Goal: Task Accomplishment & Management: Use online tool/utility

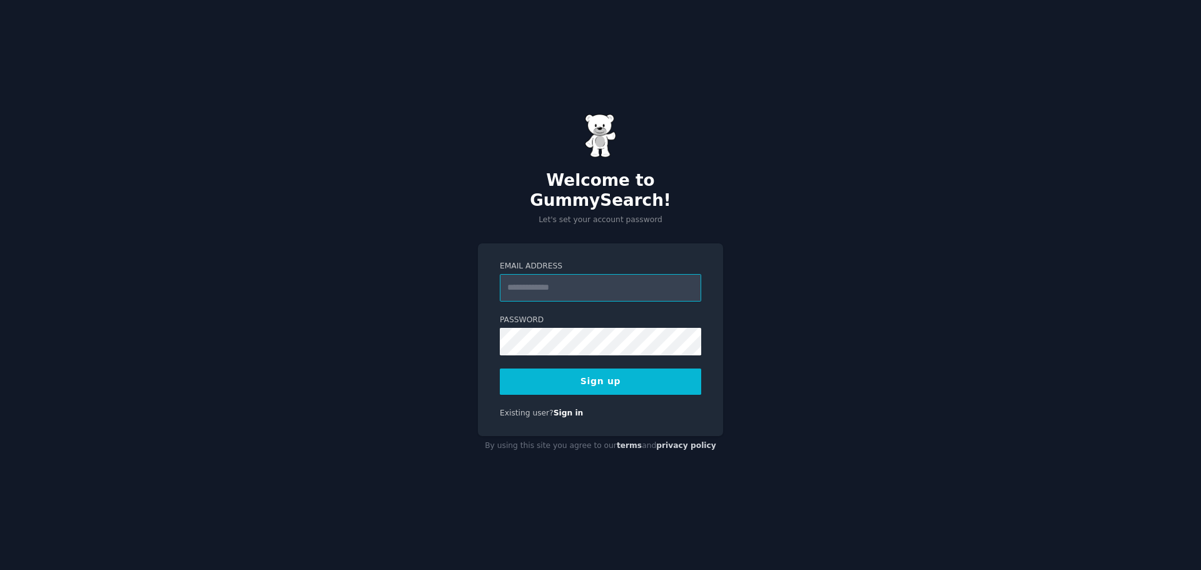
click at [542, 282] on input "Email Address" at bounding box center [600, 288] width 201 height 28
type input "**********"
click at [578, 368] on button "Sign up" at bounding box center [600, 381] width 201 height 26
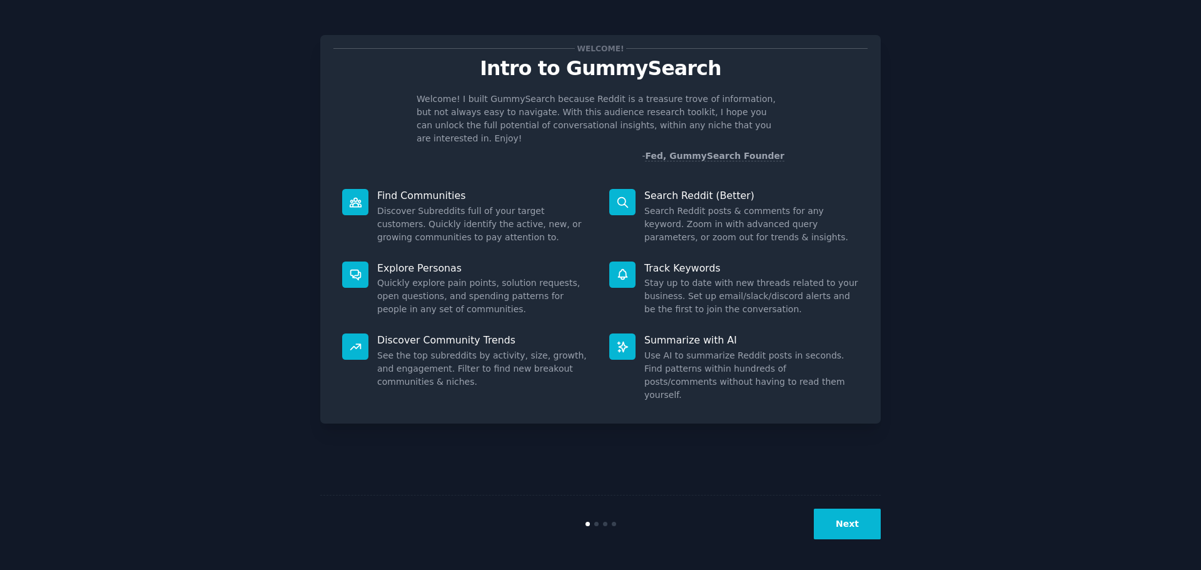
click at [351, 196] on icon at bounding box center [355, 202] width 13 height 13
click at [399, 189] on p "Find Communities" at bounding box center [484, 195] width 215 height 13
click at [847, 517] on button "Next" at bounding box center [847, 523] width 67 height 31
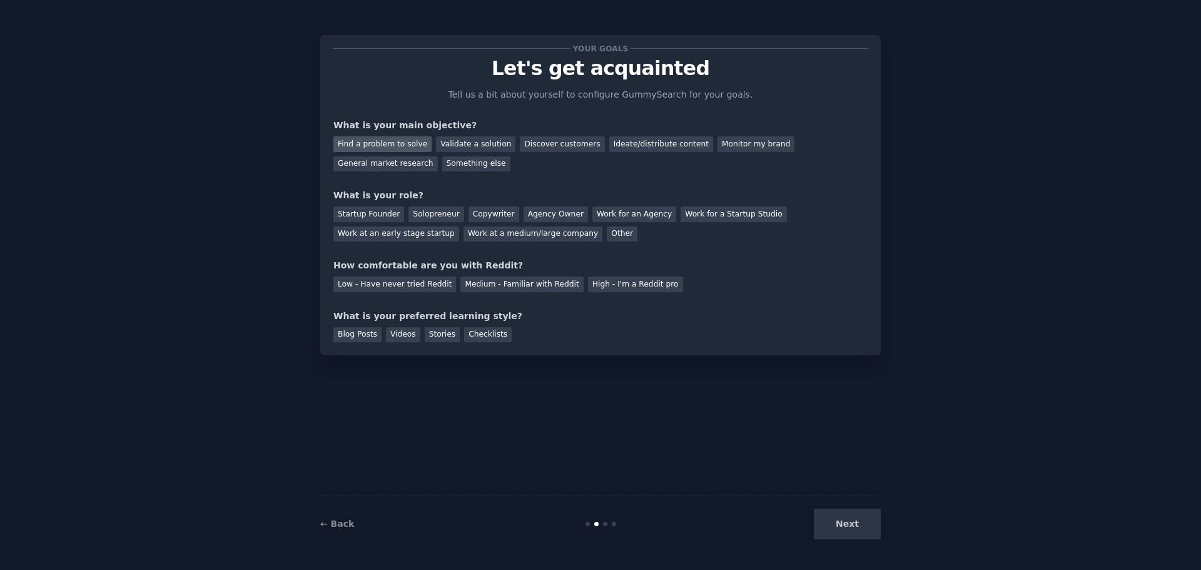
click at [393, 148] on div "Find a problem to solve" at bounding box center [382, 144] width 98 height 16
click at [543, 216] on div "Agency Owner" at bounding box center [555, 214] width 64 height 16
click at [459, 226] on div "Work at an early stage startup" at bounding box center [396, 234] width 126 height 16
click at [532, 208] on div "Agency Owner" at bounding box center [555, 214] width 64 height 16
click at [409, 283] on div "Low - Have never tried Reddit" at bounding box center [394, 284] width 123 height 16
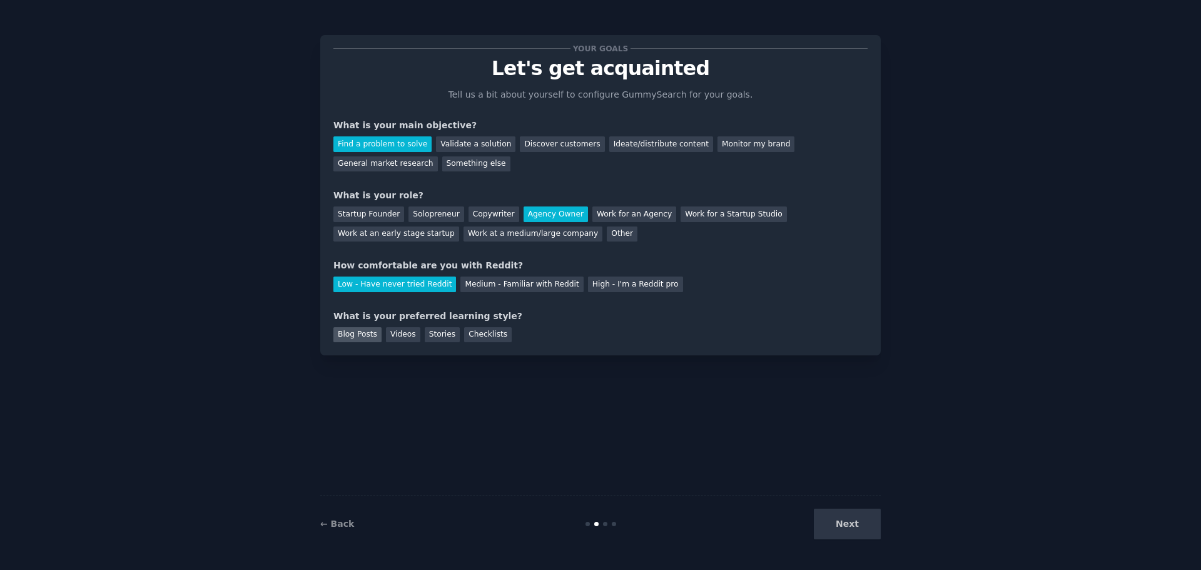
click at [353, 335] on div "Blog Posts" at bounding box center [357, 335] width 48 height 16
click at [864, 527] on button "Next" at bounding box center [847, 523] width 67 height 31
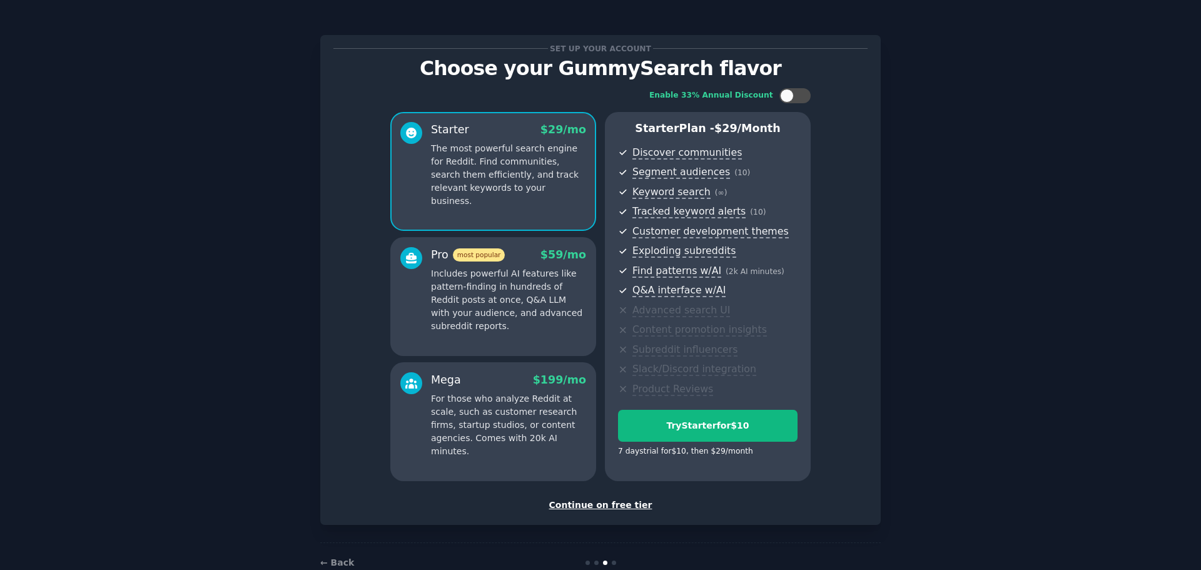
click at [590, 508] on div "Continue on free tier" at bounding box center [600, 504] width 534 height 13
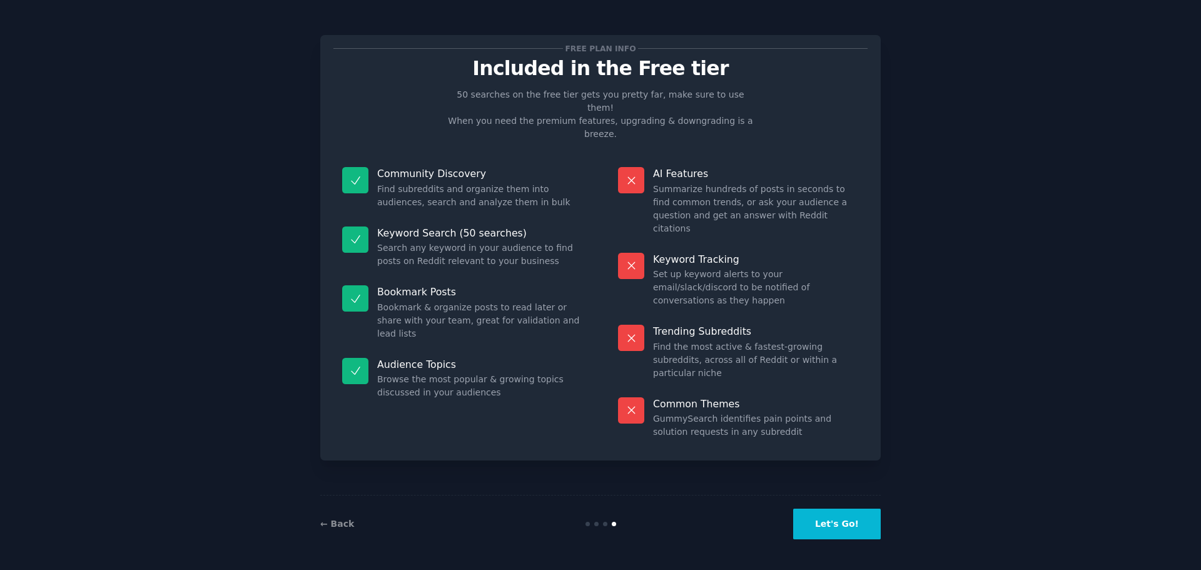
click at [850, 525] on button "Let's Go!" at bounding box center [837, 523] width 88 height 31
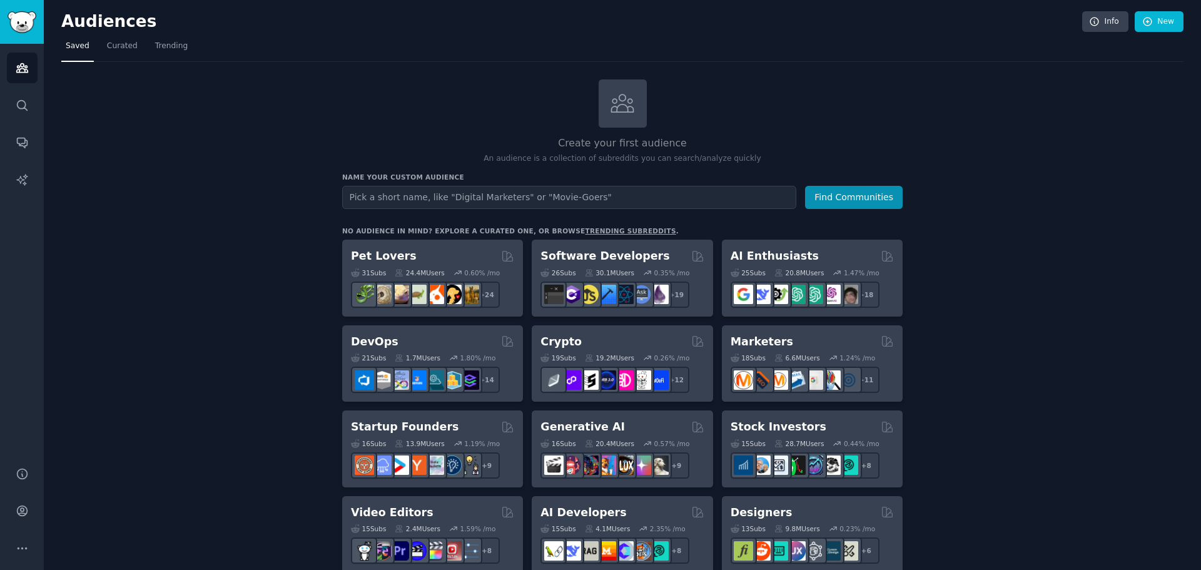
click at [463, 198] on input "text" at bounding box center [569, 197] width 454 height 23
type input "small business marketers"
click at [805, 186] on button "Find Communities" at bounding box center [854, 197] width 98 height 23
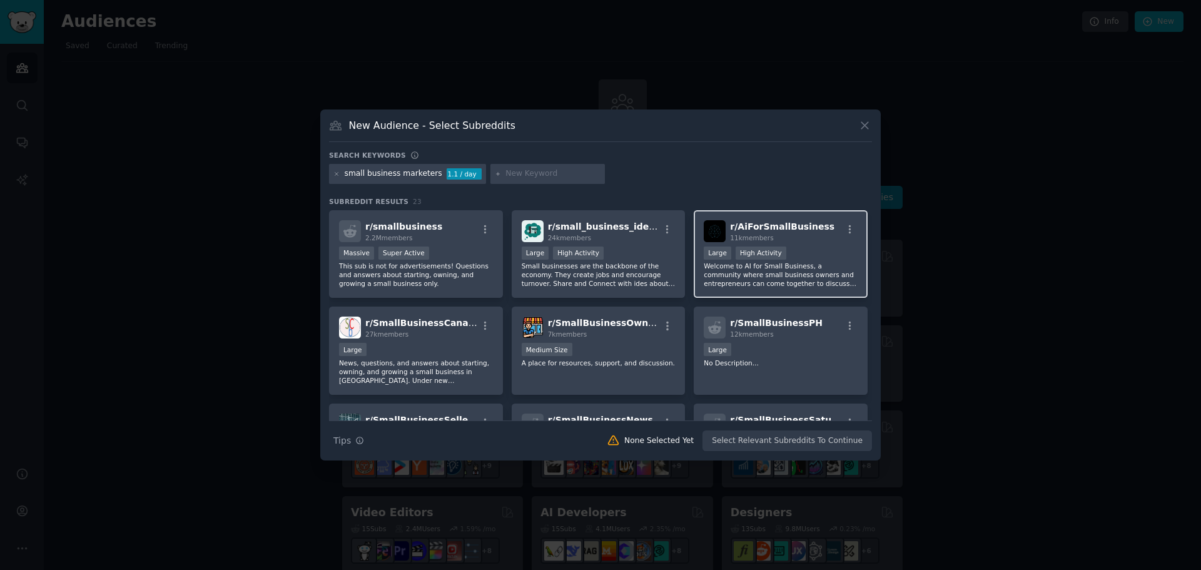
click at [752, 230] on span "r/ AiForSmallBusiness" at bounding box center [782, 226] width 104 height 10
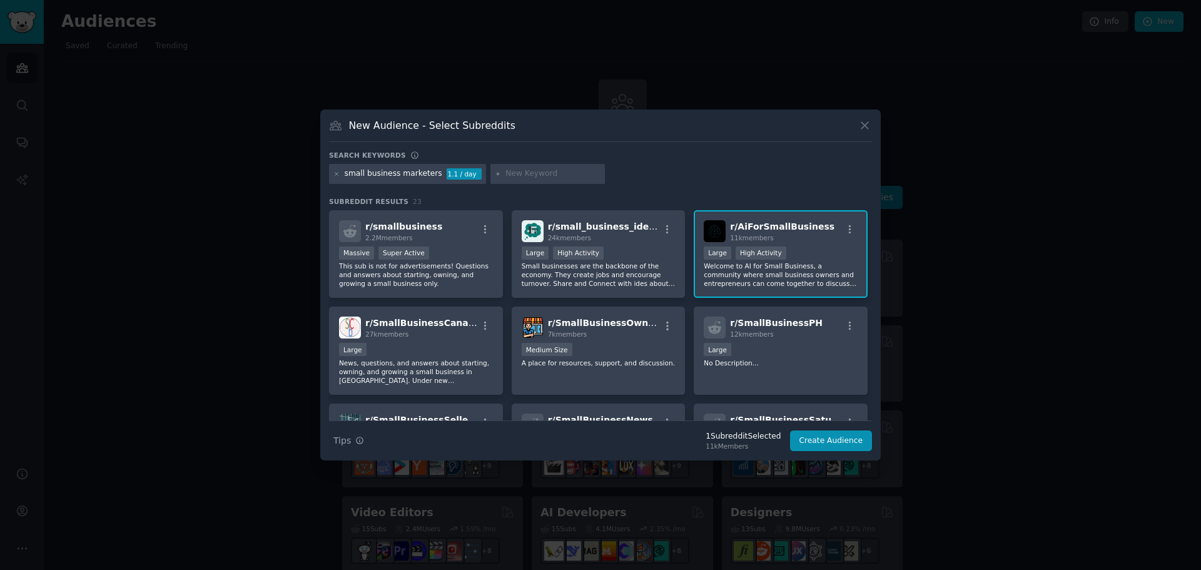
drag, startPoint x: 609, startPoint y: 226, endPoint x: 633, endPoint y: 157, distance: 73.4
click at [633, 157] on div "Search keywords" at bounding box center [600, 157] width 543 height 13
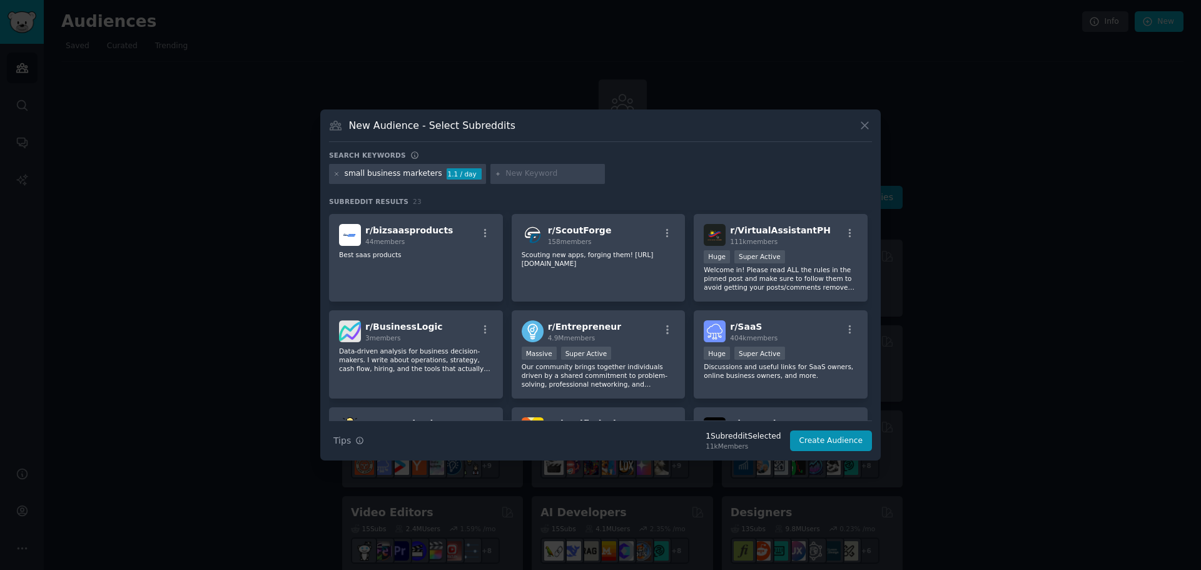
scroll to position [375, 0]
click at [869, 121] on icon at bounding box center [864, 125] width 13 height 13
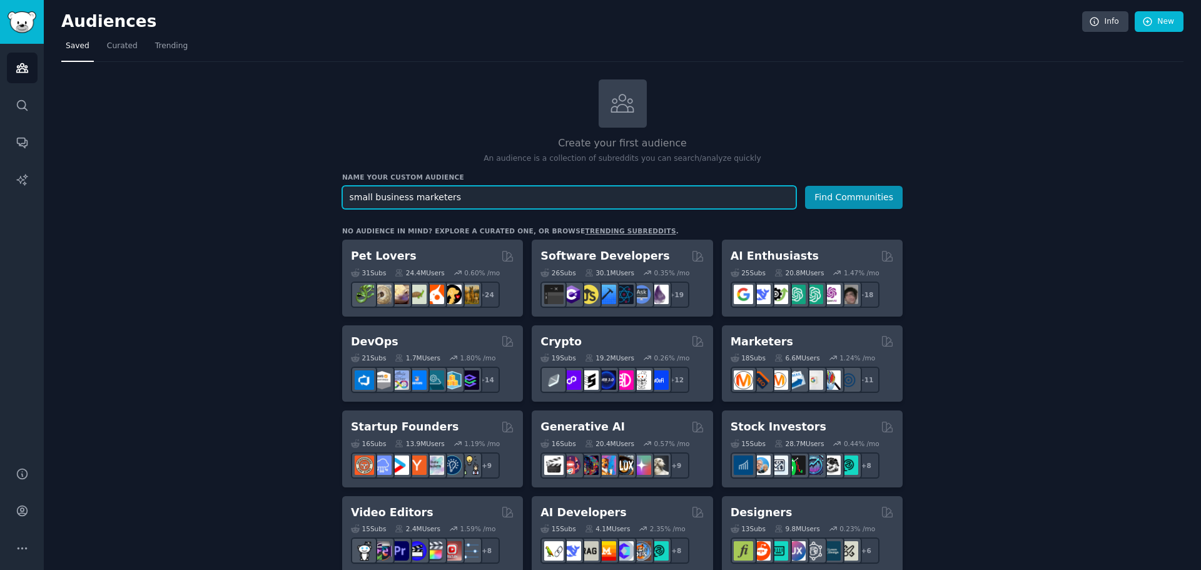
drag, startPoint x: 602, startPoint y: 195, endPoint x: 213, endPoint y: 196, distance: 388.4
click at [805, 186] on button "Find Communities" at bounding box center [854, 197] width 98 height 23
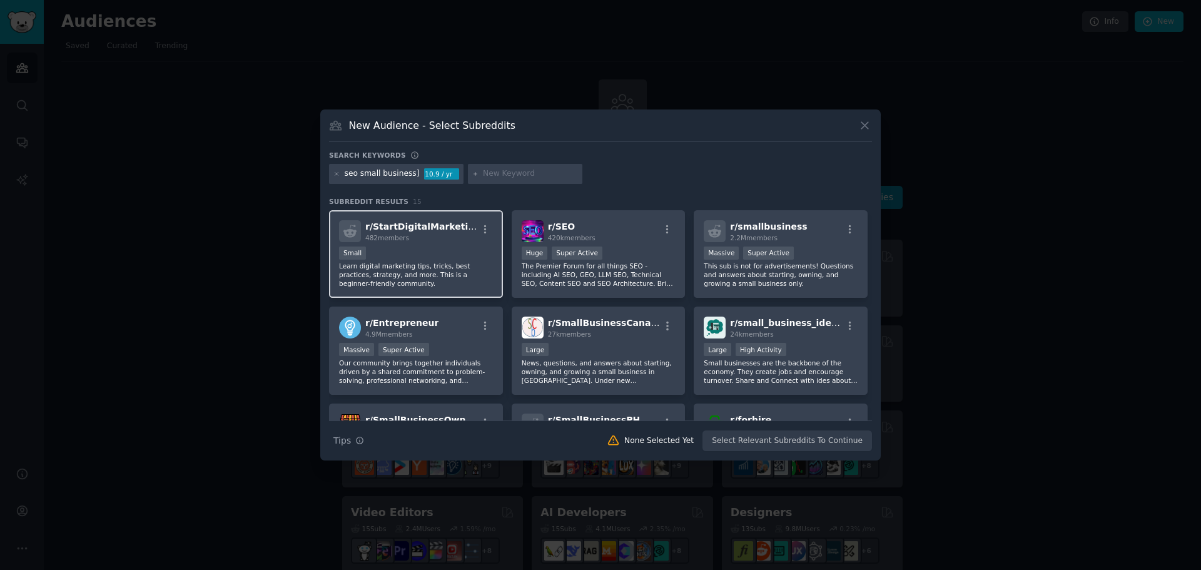
click at [435, 228] on span "r/ StartDigitalMarketing" at bounding box center [422, 226] width 115 height 10
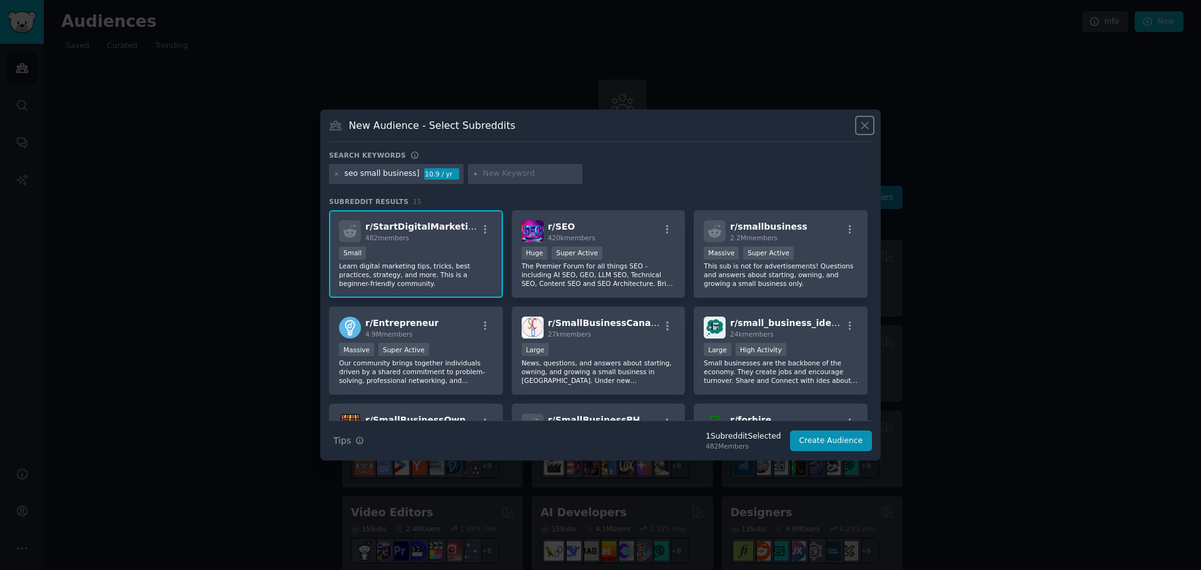
click at [863, 125] on icon at bounding box center [864, 125] width 13 height 13
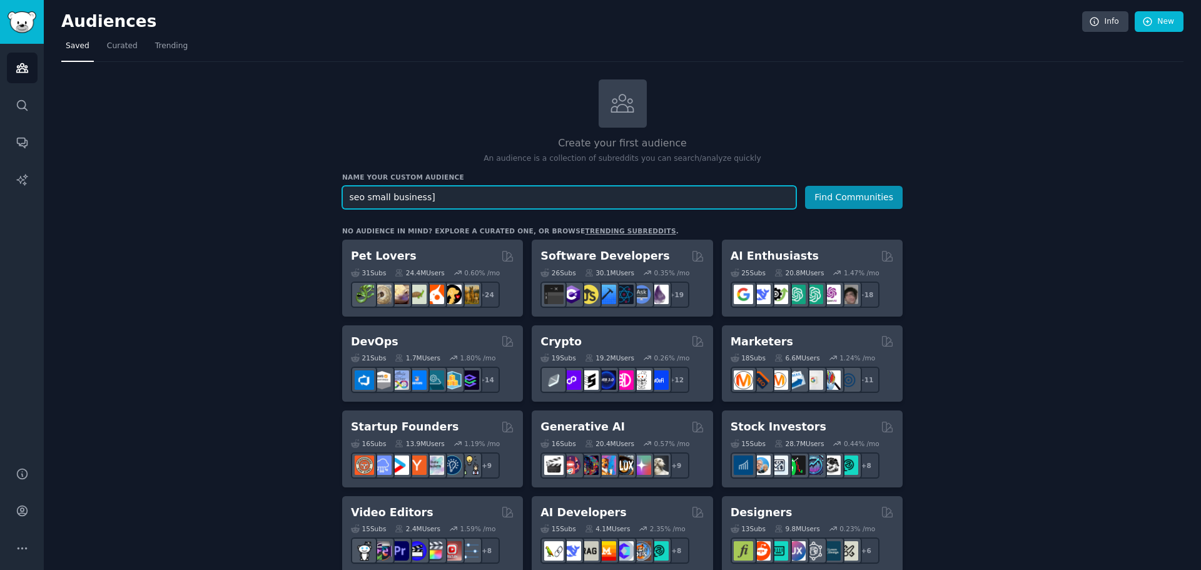
drag, startPoint x: 445, startPoint y: 199, endPoint x: 363, endPoint y: 198, distance: 82.6
click at [363, 198] on input "seo small business]" at bounding box center [569, 197] width 454 height 23
type input "seo"
click at [830, 190] on button "Find Communities" at bounding box center [854, 197] width 98 height 23
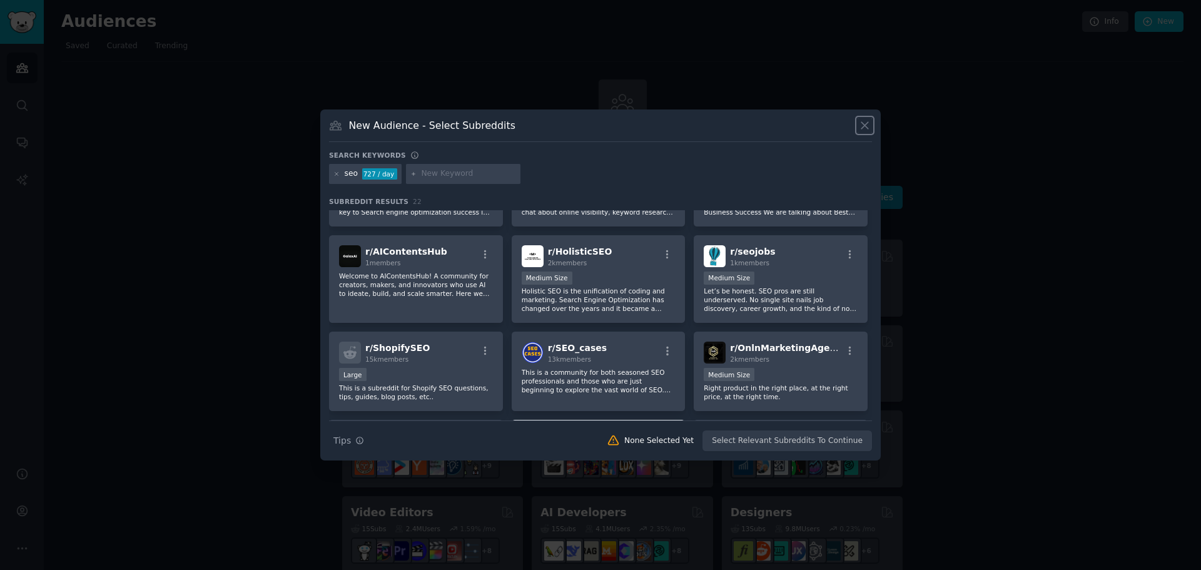
scroll to position [323, 0]
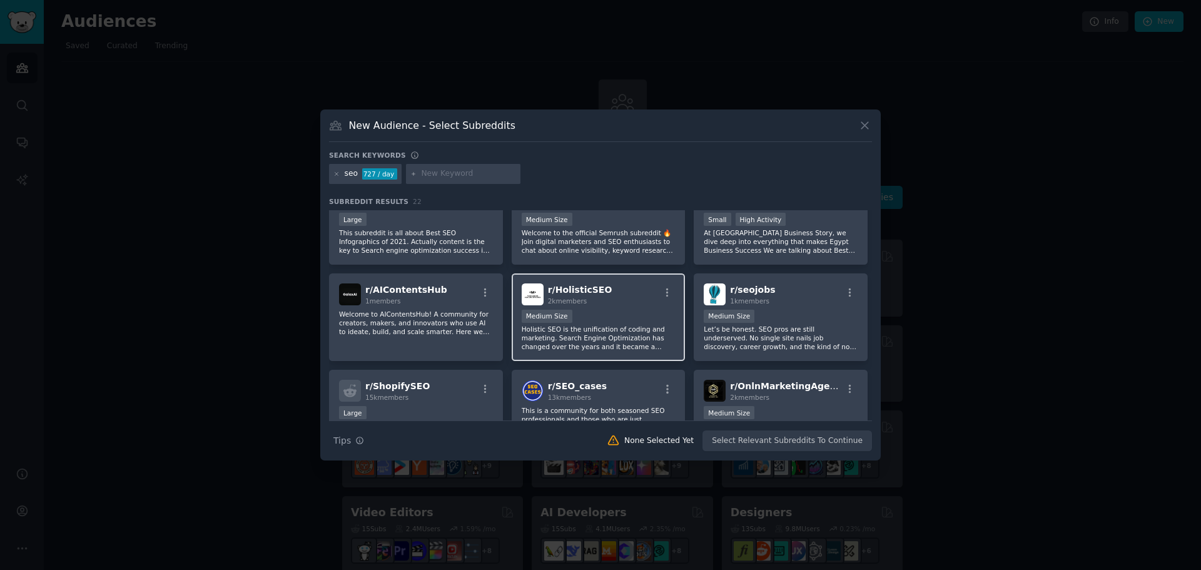
click at [587, 290] on span "r/ HolisticSEO" at bounding box center [580, 290] width 64 height 10
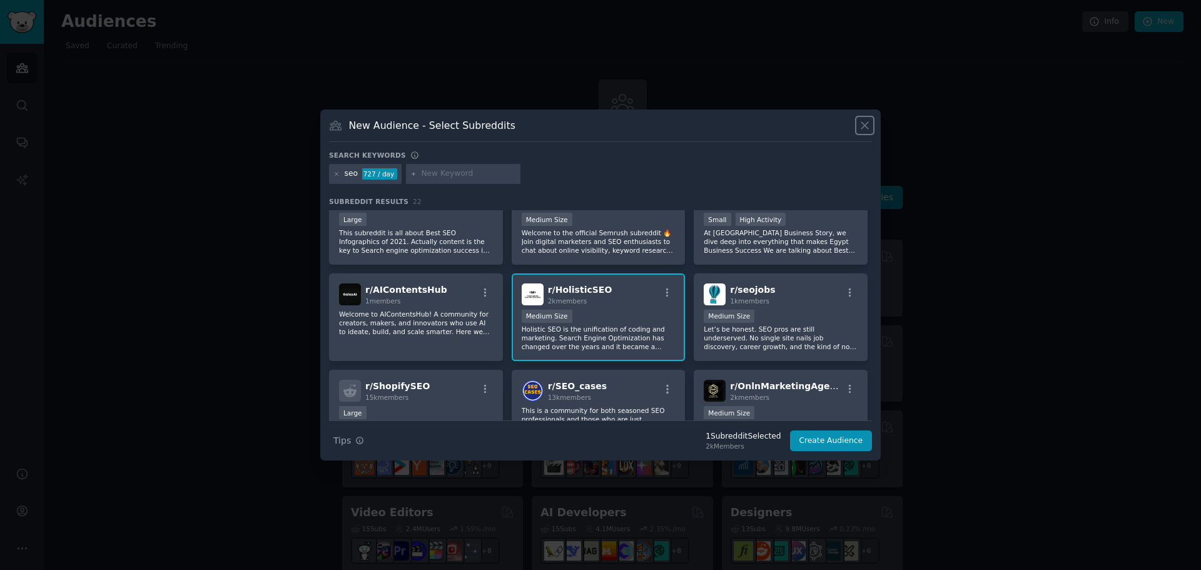
click at [868, 129] on icon at bounding box center [864, 126] width 7 height 7
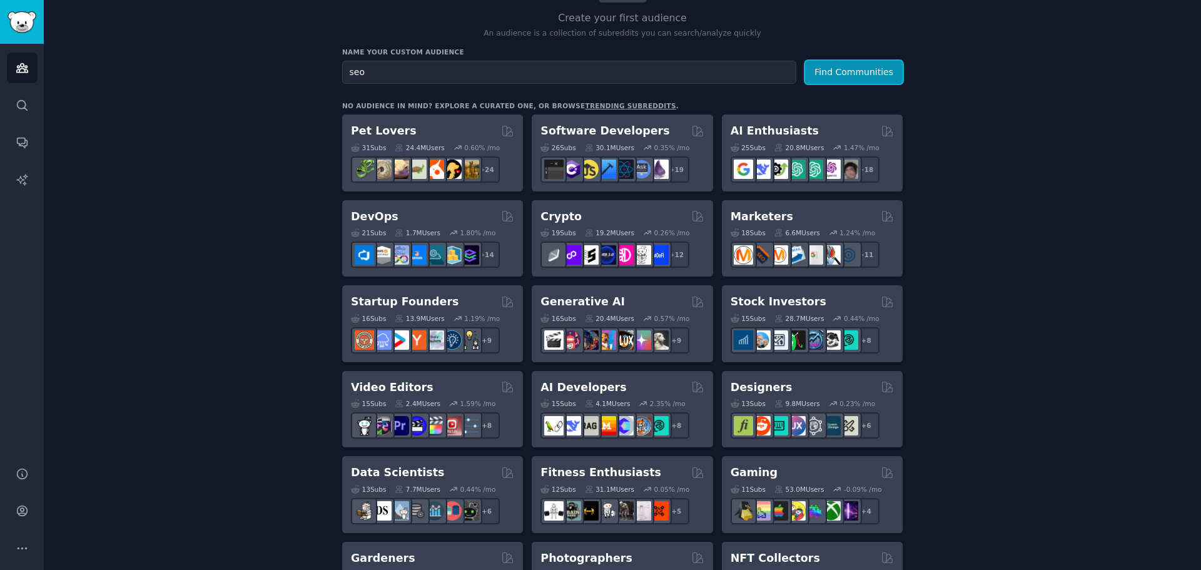
scroll to position [188, 0]
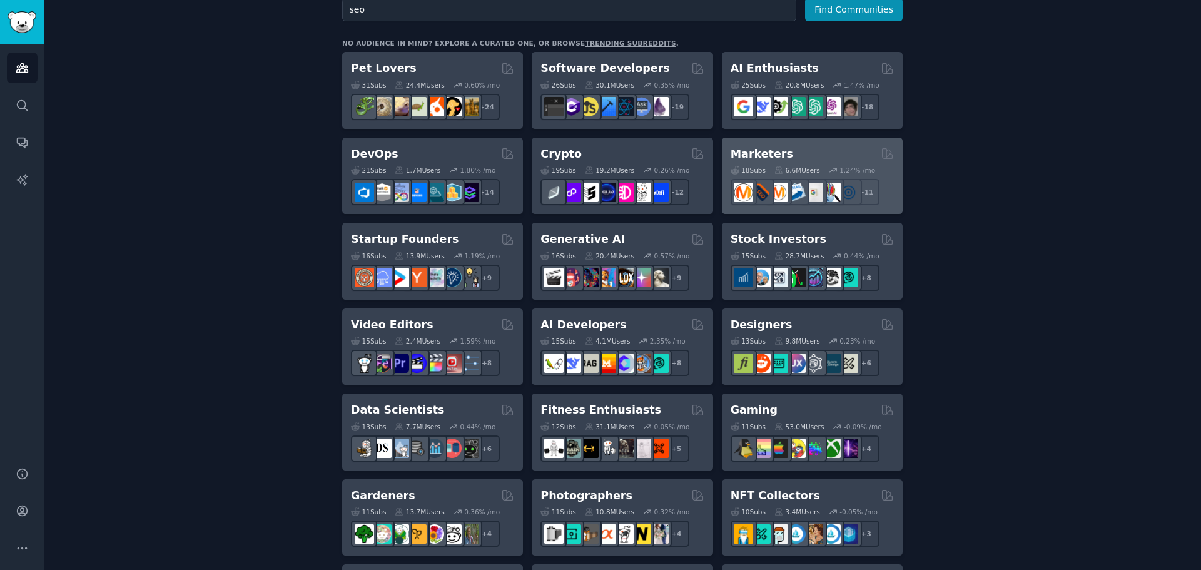
click at [762, 158] on h2 "Marketers" at bounding box center [761, 154] width 63 height 16
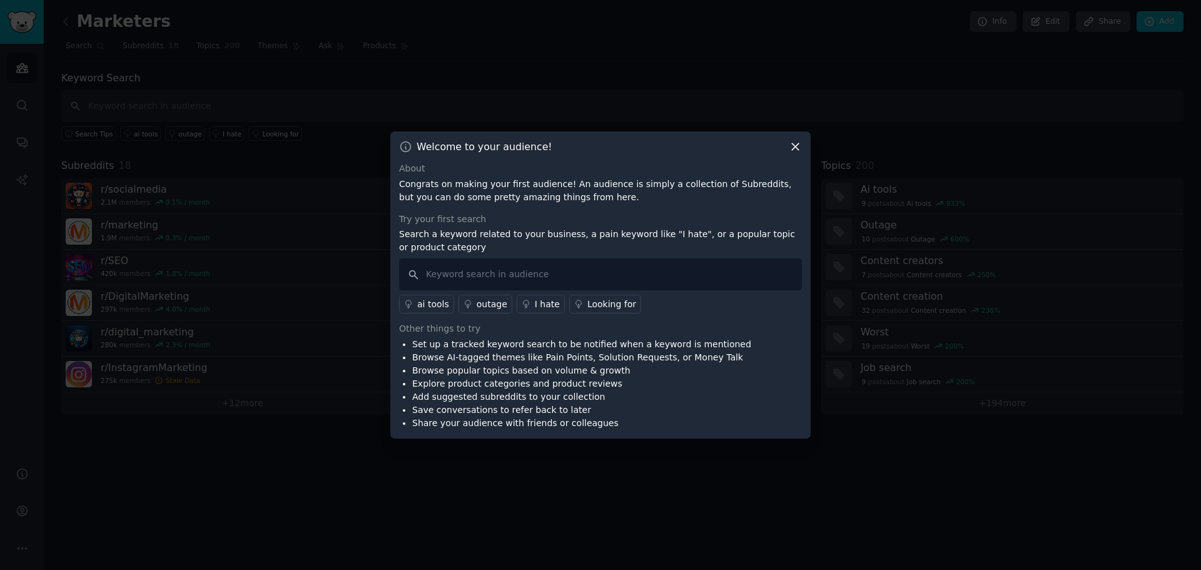
click at [794, 138] on div "Welcome to your audience! About Congrats on making your first audience! An audi…" at bounding box center [600, 284] width 420 height 307
click at [789, 153] on icon at bounding box center [795, 146] width 13 height 13
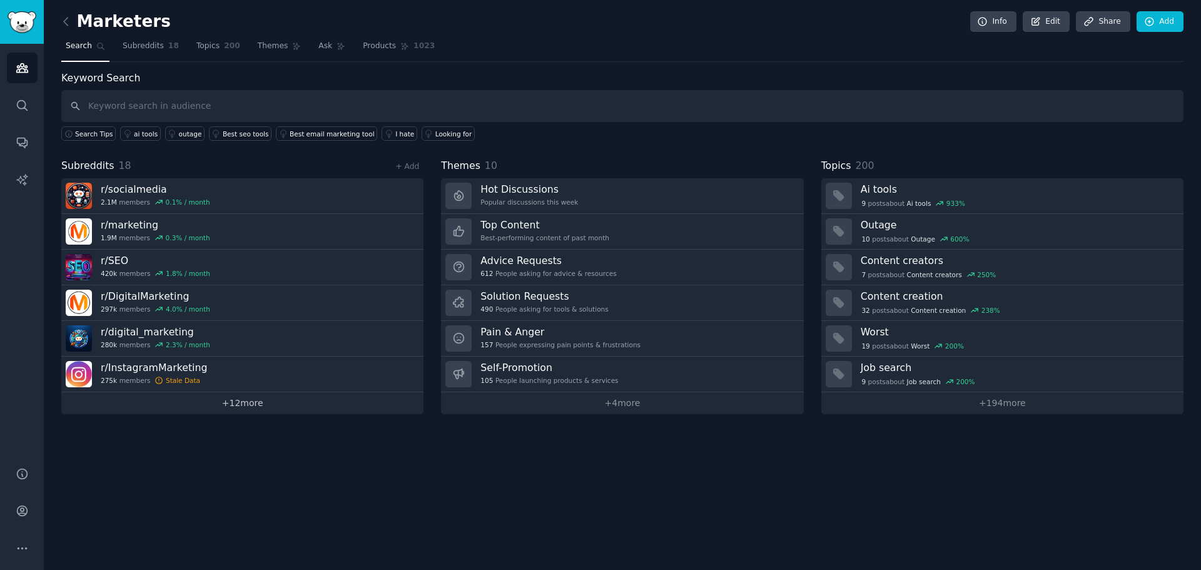
click at [236, 405] on link "+ 12 more" at bounding box center [242, 403] width 362 height 22
